Goal: Check status: Check status

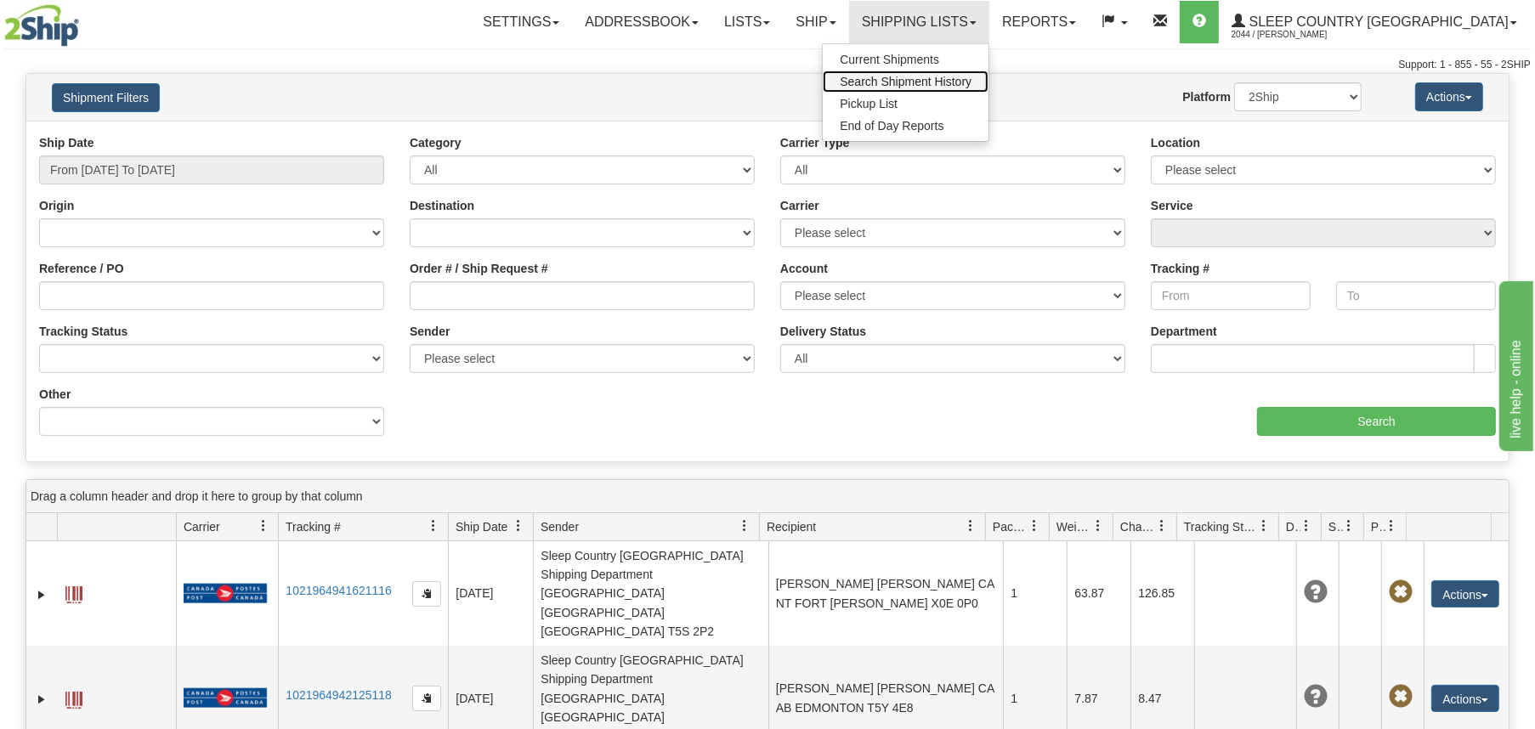
click at [972, 82] on span "Search Shipment History" at bounding box center [906, 82] width 132 height 14
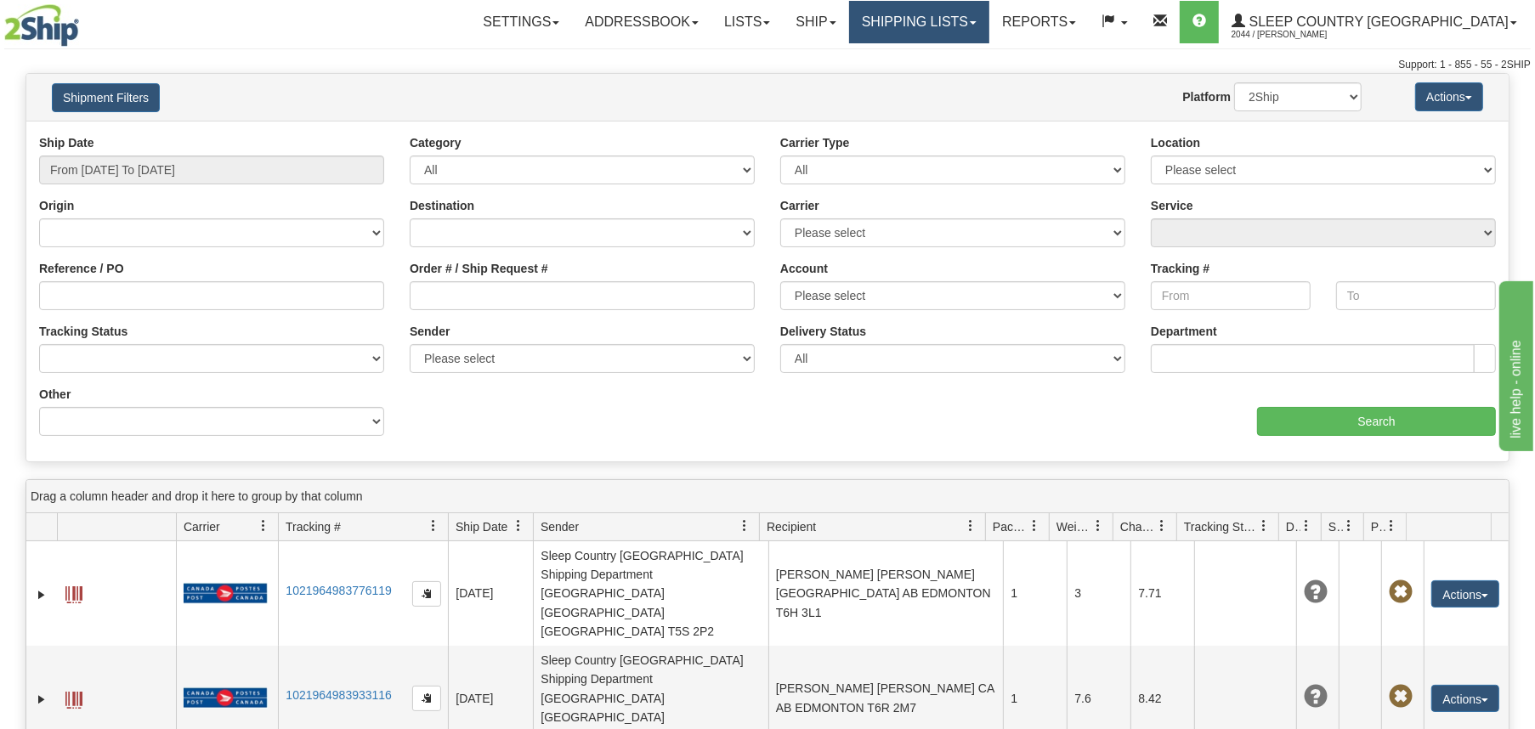
click at [968, 14] on link "Shipping lists" at bounding box center [919, 22] width 140 height 43
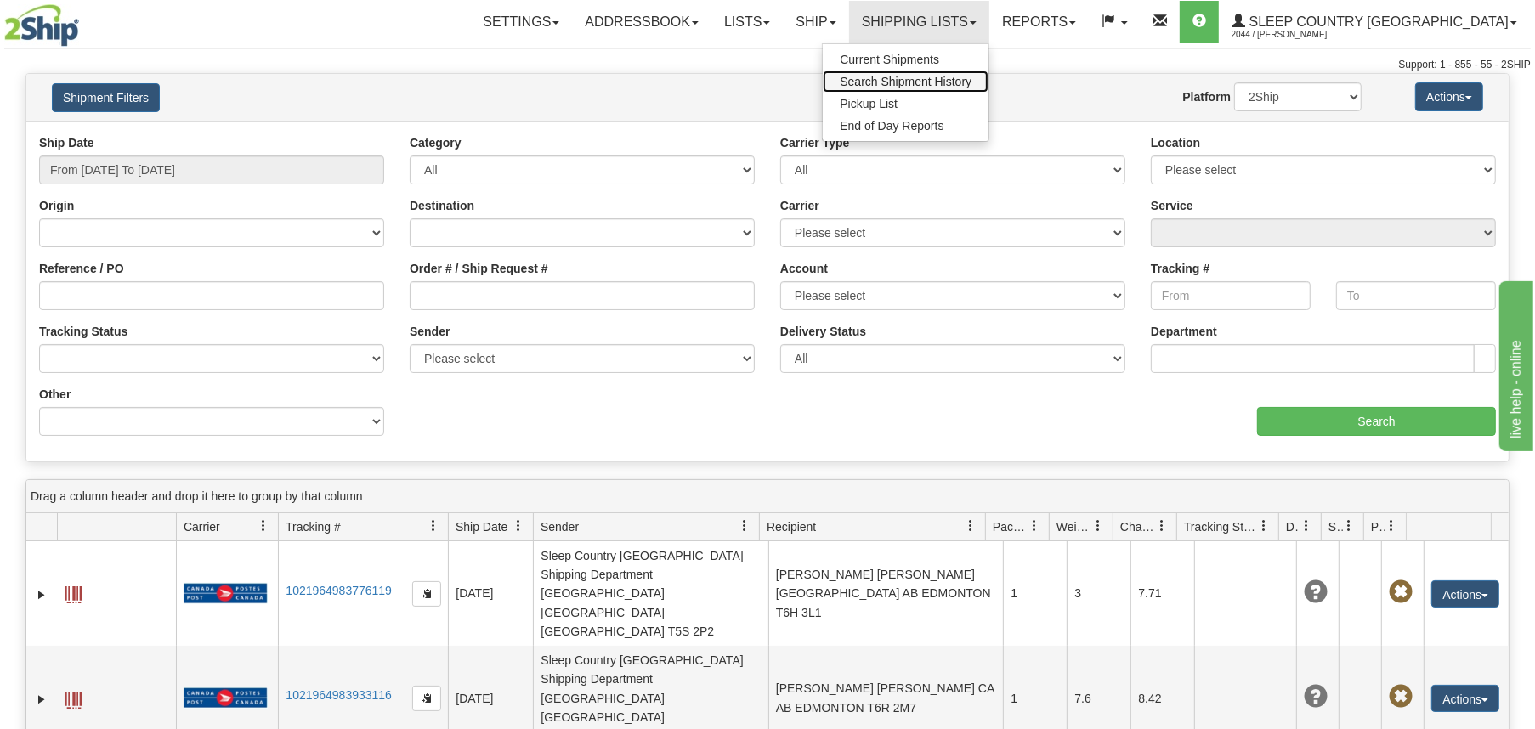
click at [972, 81] on span "Search Shipment History" at bounding box center [906, 82] width 132 height 14
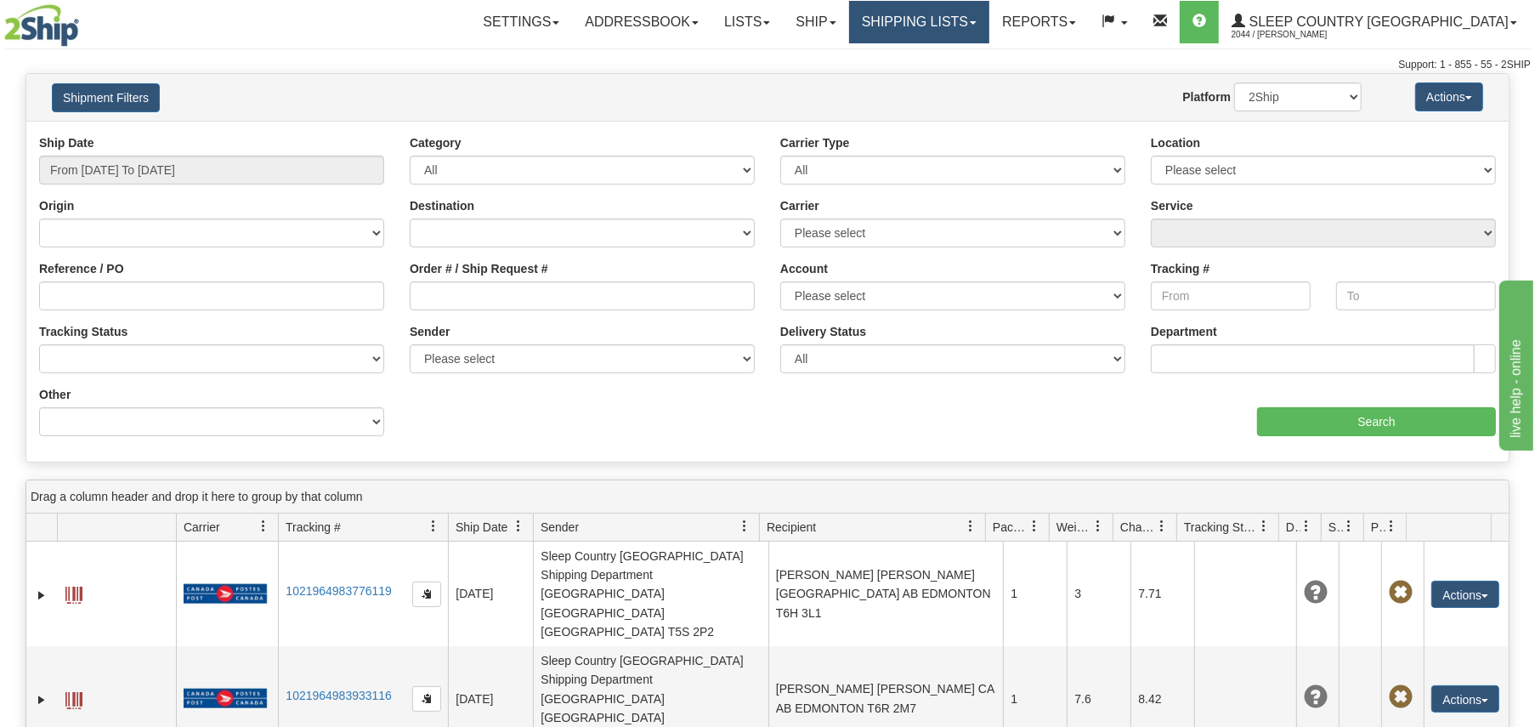
click at [990, 23] on link "Shipping lists" at bounding box center [919, 22] width 140 height 43
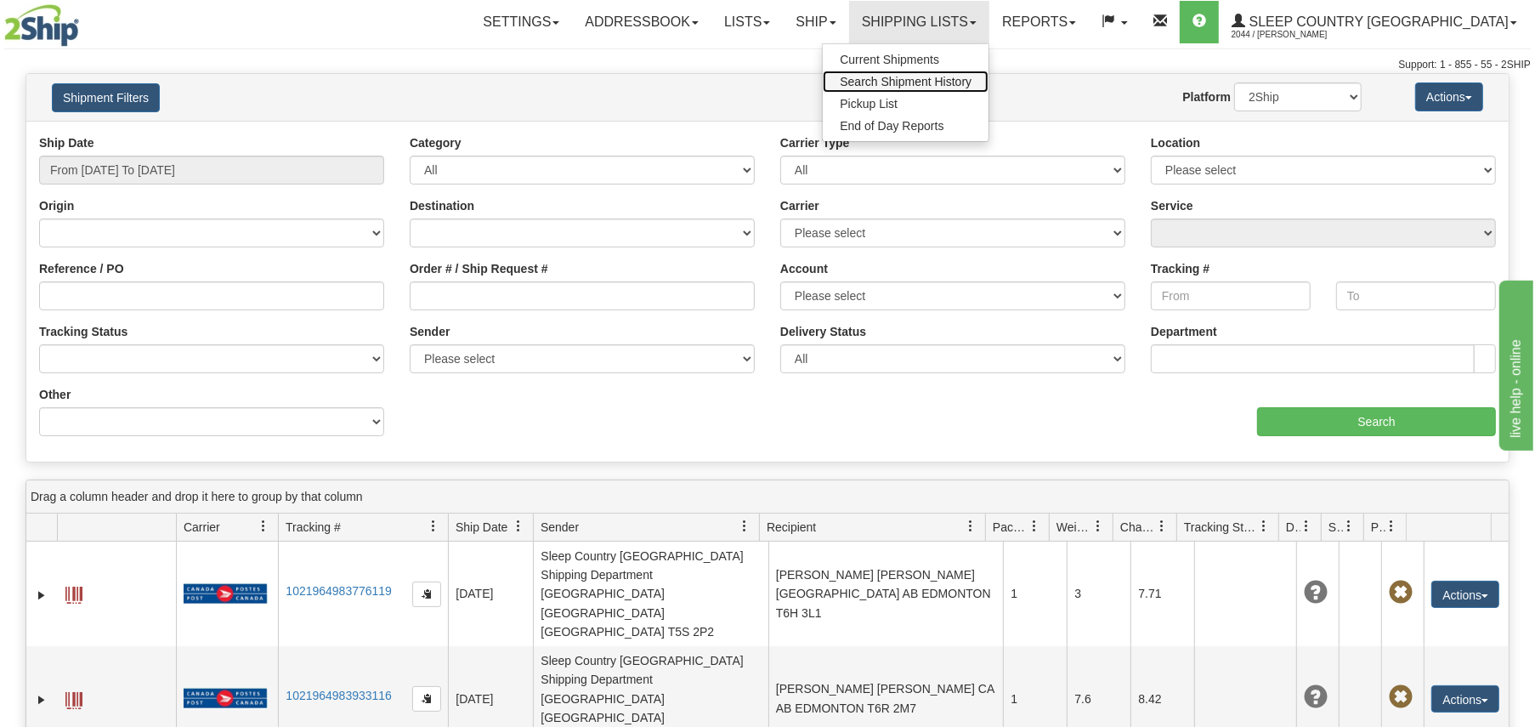
click at [972, 79] on span "Search Shipment History" at bounding box center [906, 82] width 132 height 14
